Goal: Information Seeking & Learning: Learn about a topic

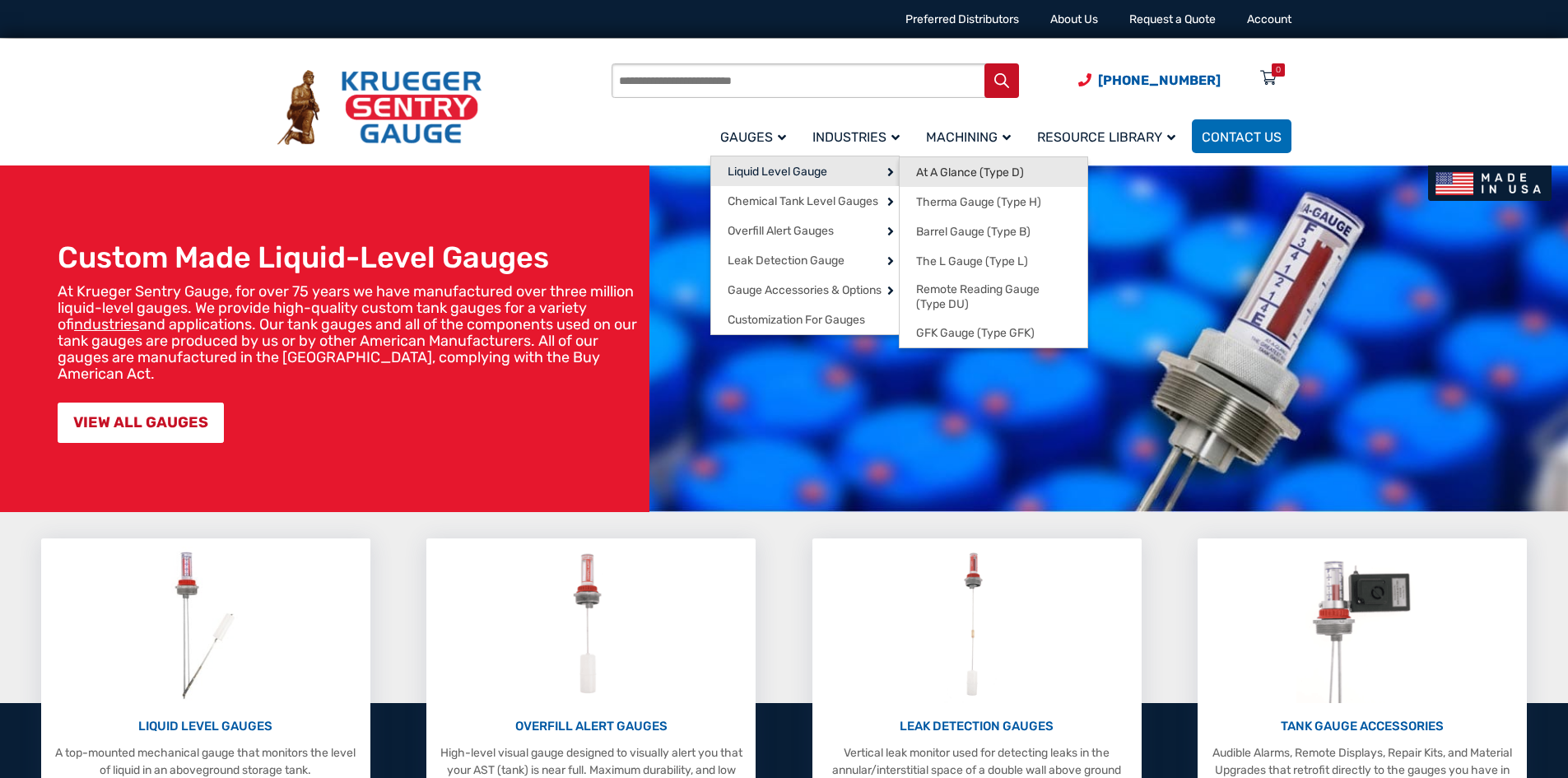
click at [980, 169] on span "At A Glance (Type D)" at bounding box center [969, 173] width 108 height 15
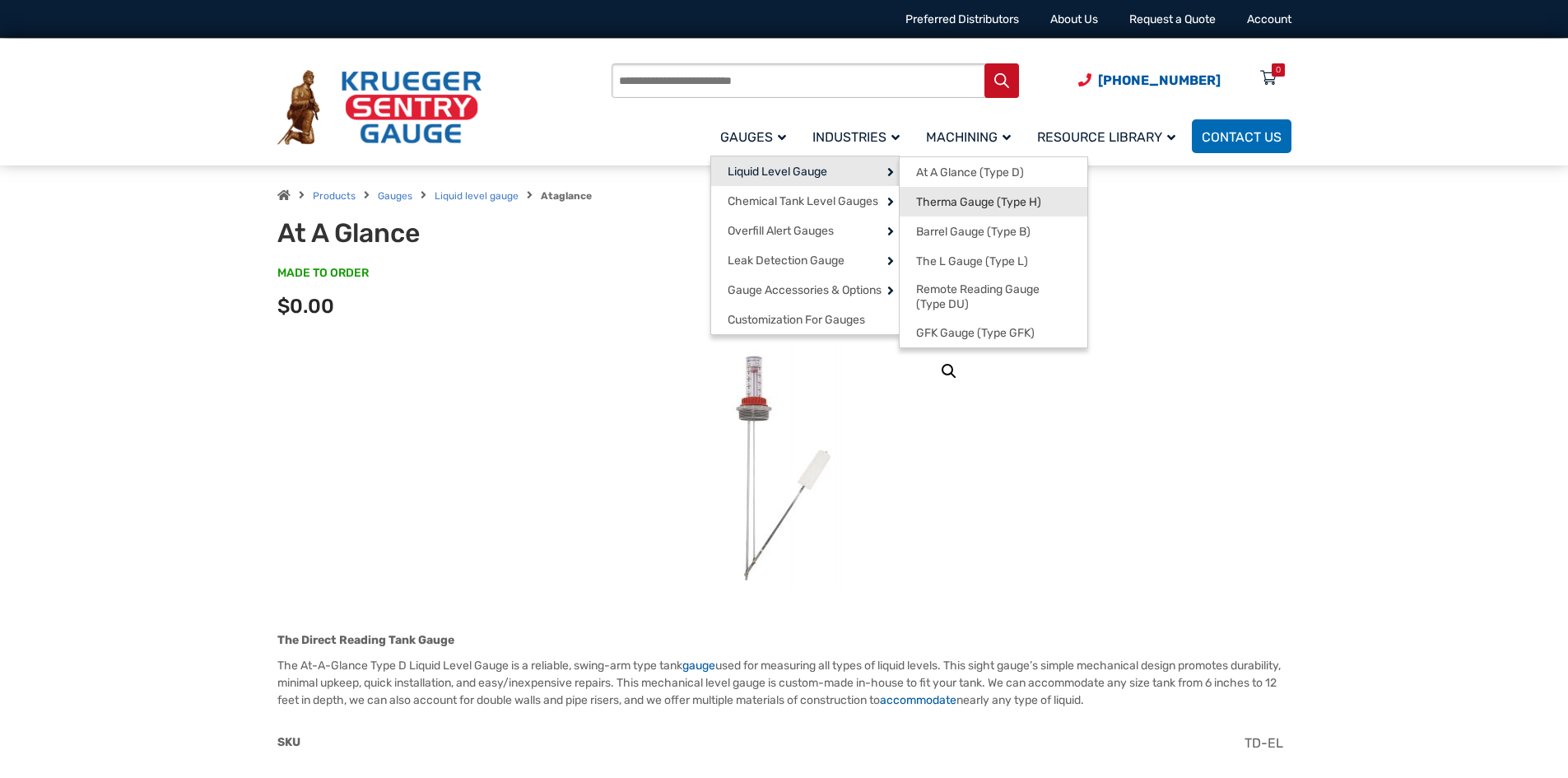
click at [945, 206] on span "Therma Gauge (Type H)" at bounding box center [979, 202] width 125 height 15
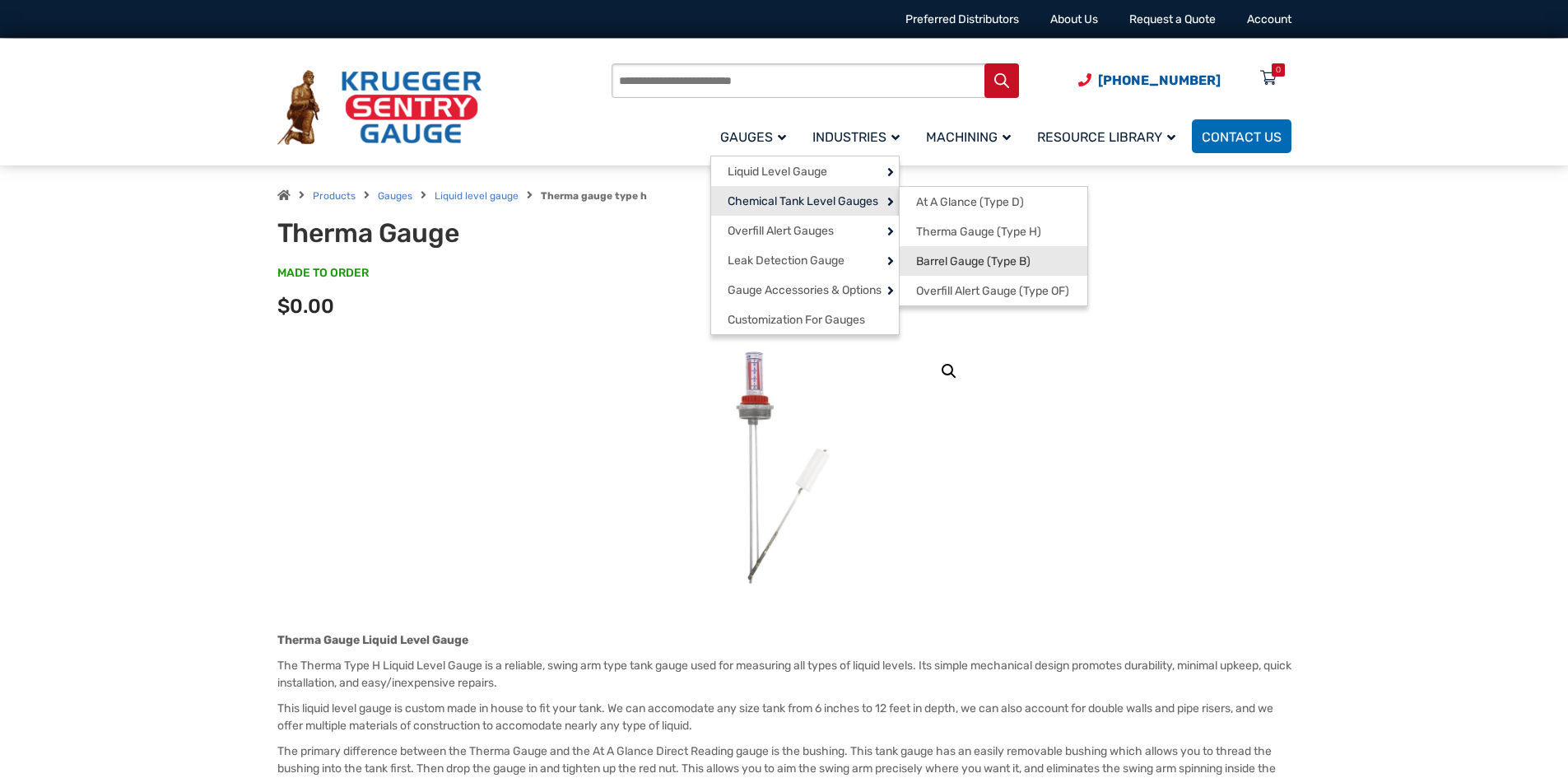
click at [960, 265] on span "Barrel Gauge (Type B)" at bounding box center [973, 261] width 114 height 15
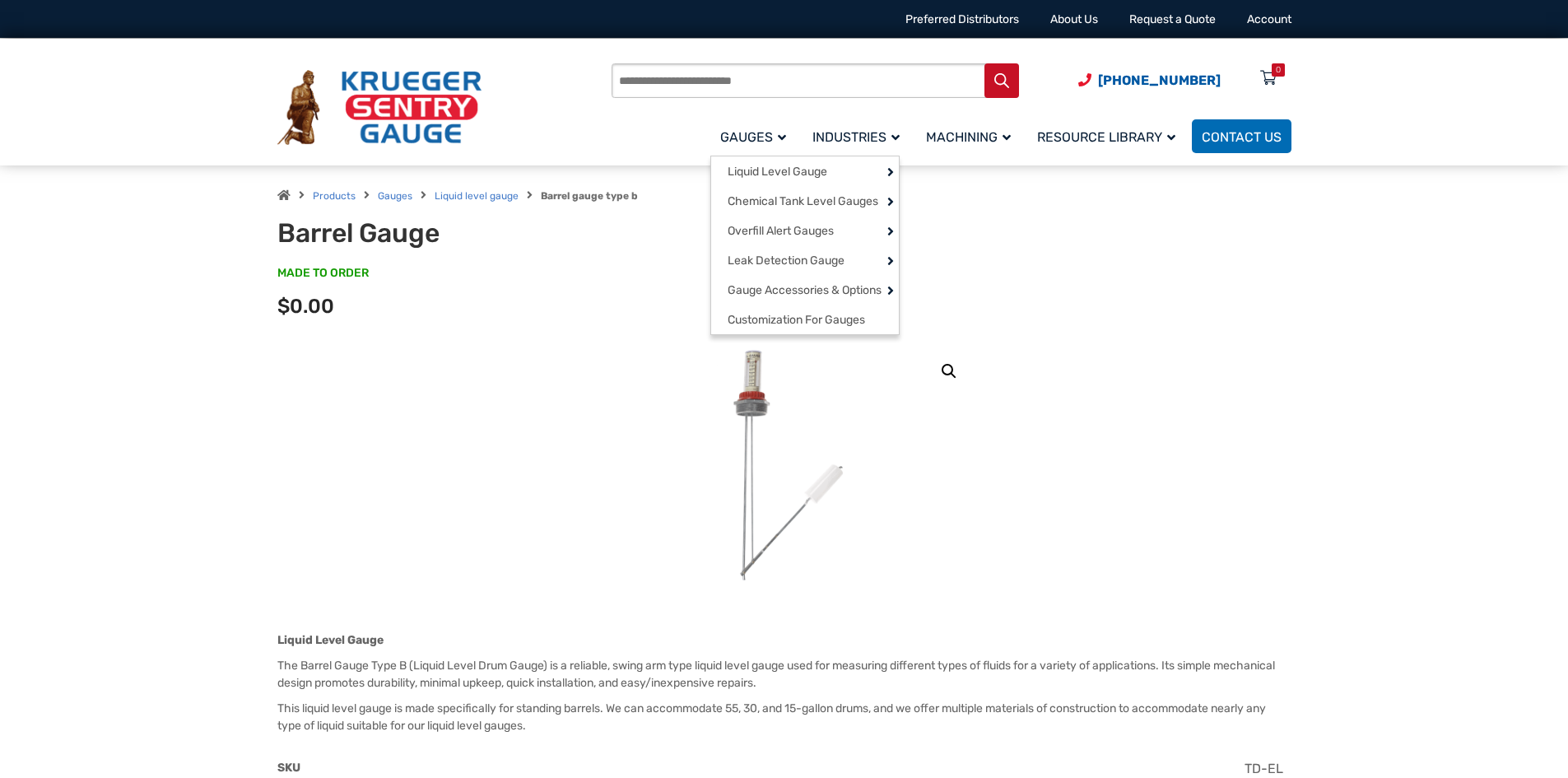
click at [773, 134] on span "Gauges" at bounding box center [753, 136] width 66 height 16
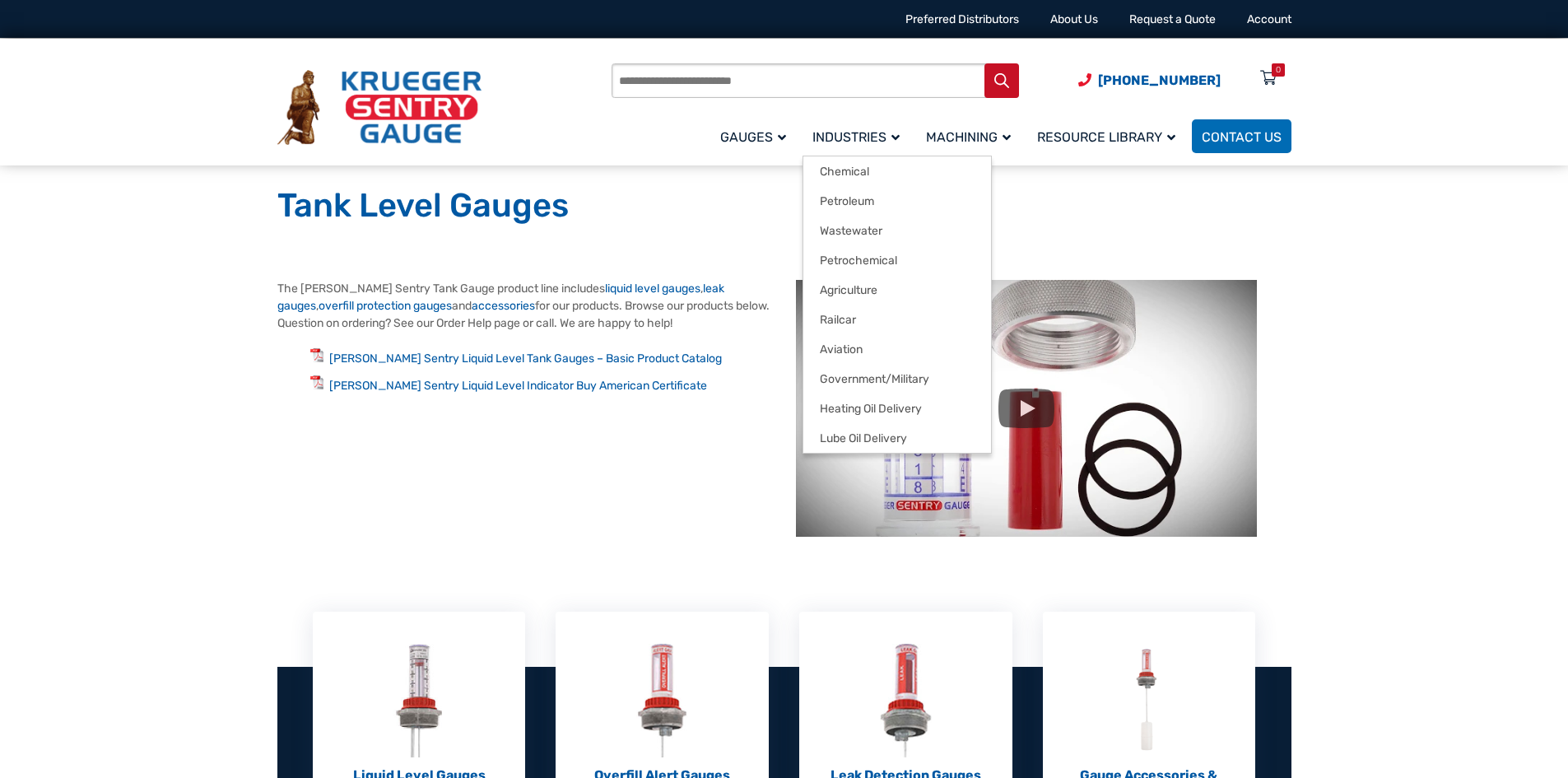
click at [844, 142] on span "Industries" at bounding box center [855, 136] width 87 height 16
